Goal: Transaction & Acquisition: Purchase product/service

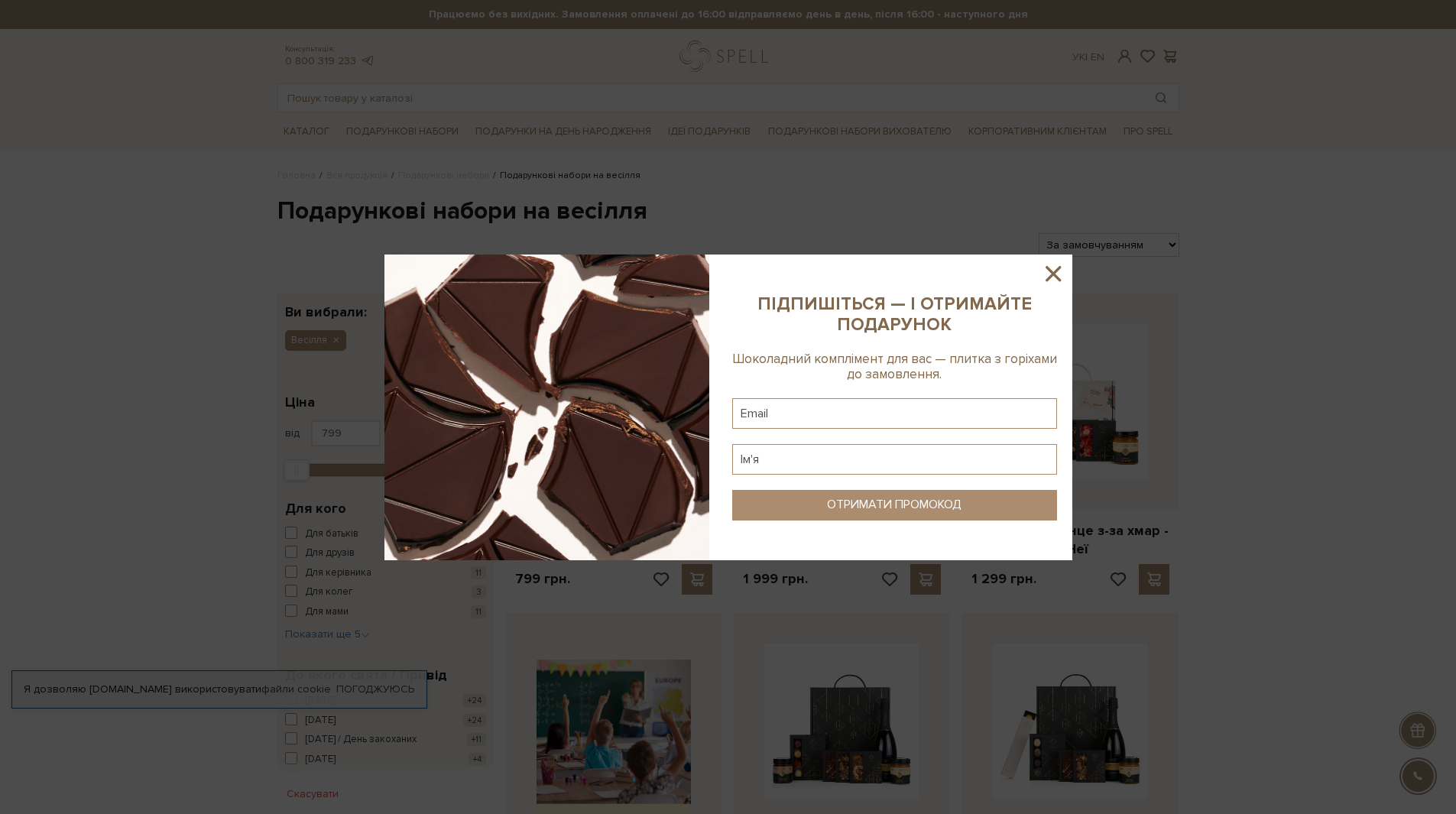
click at [1046, 273] on icon at bounding box center [1053, 273] width 26 height 26
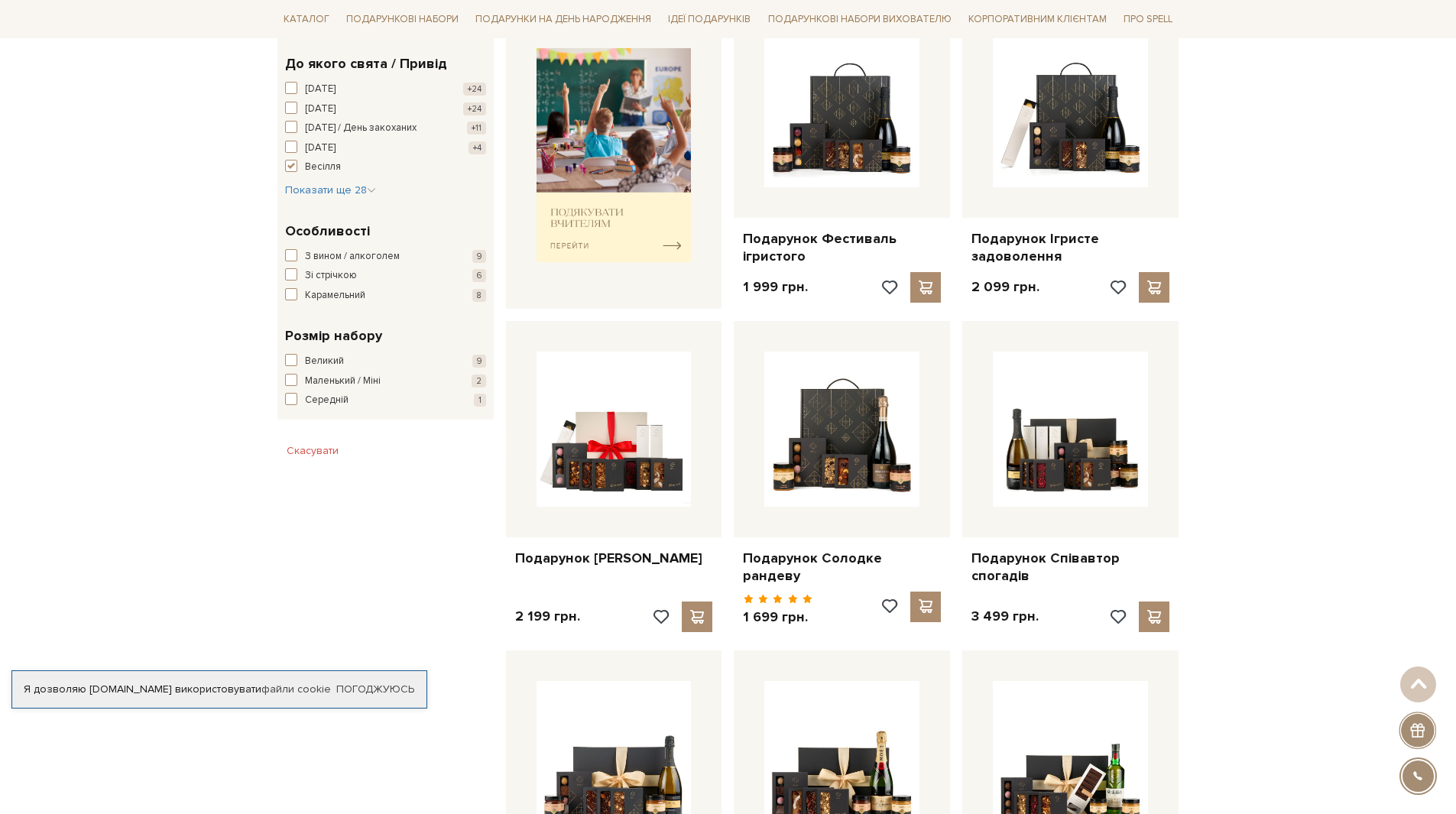
scroll to position [994, 0]
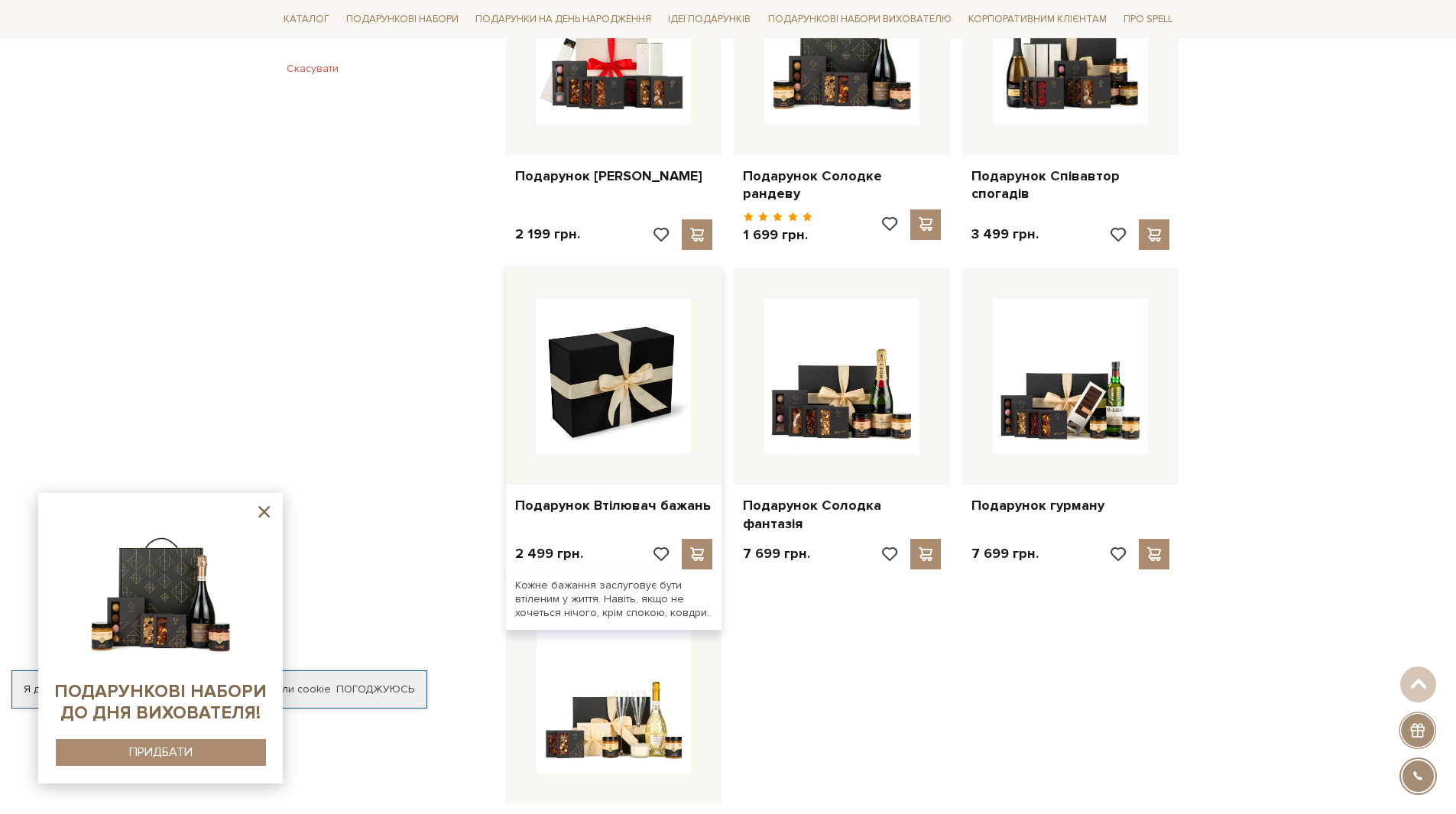
click at [584, 382] on img at bounding box center [614, 376] width 155 height 155
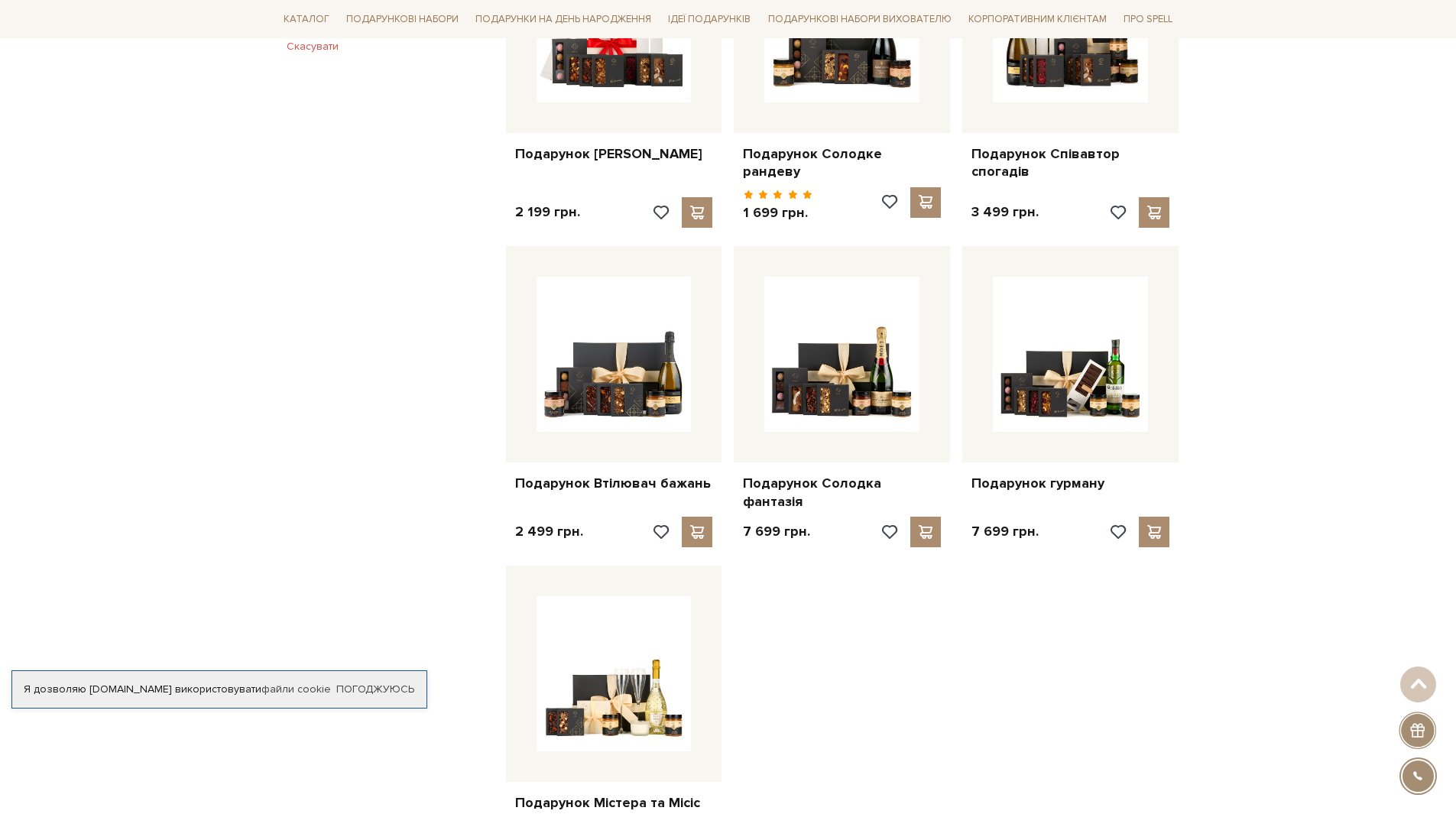
scroll to position [1147, 0]
